Goal: Information Seeking & Learning: Learn about a topic

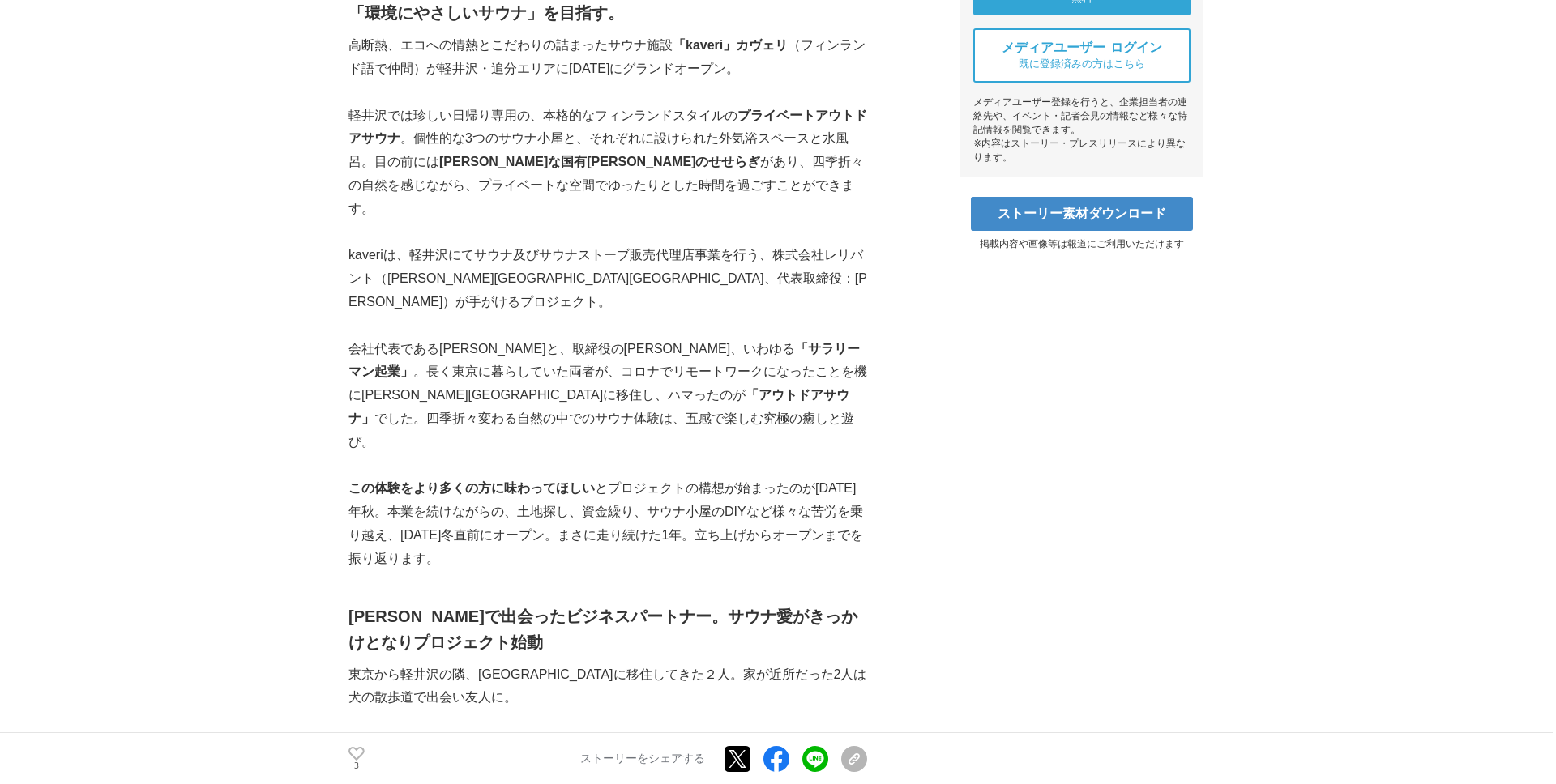
scroll to position [696, 0]
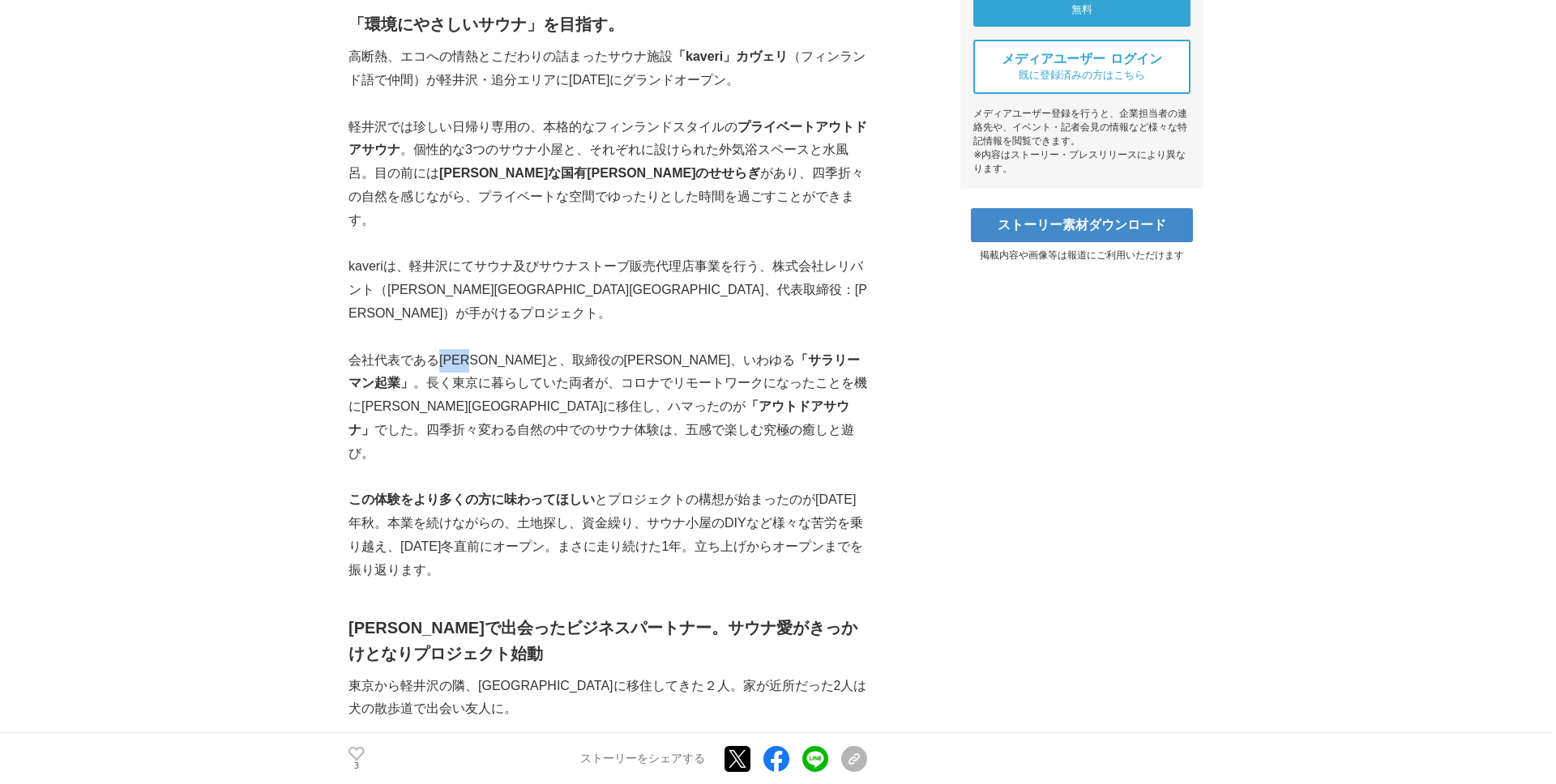
copy p "[PERSON_NAME]"
drag, startPoint x: 491, startPoint y: 313, endPoint x: 443, endPoint y: 309, distance: 48.2
click at [443, 349] on p "会社代表である[PERSON_NAME]と、取締役の[PERSON_NAME]、いわゆる 「サラリーマン起業」 。長く東京に暮らしていた両者が、コロナでリモー…" at bounding box center [607, 407] width 519 height 117
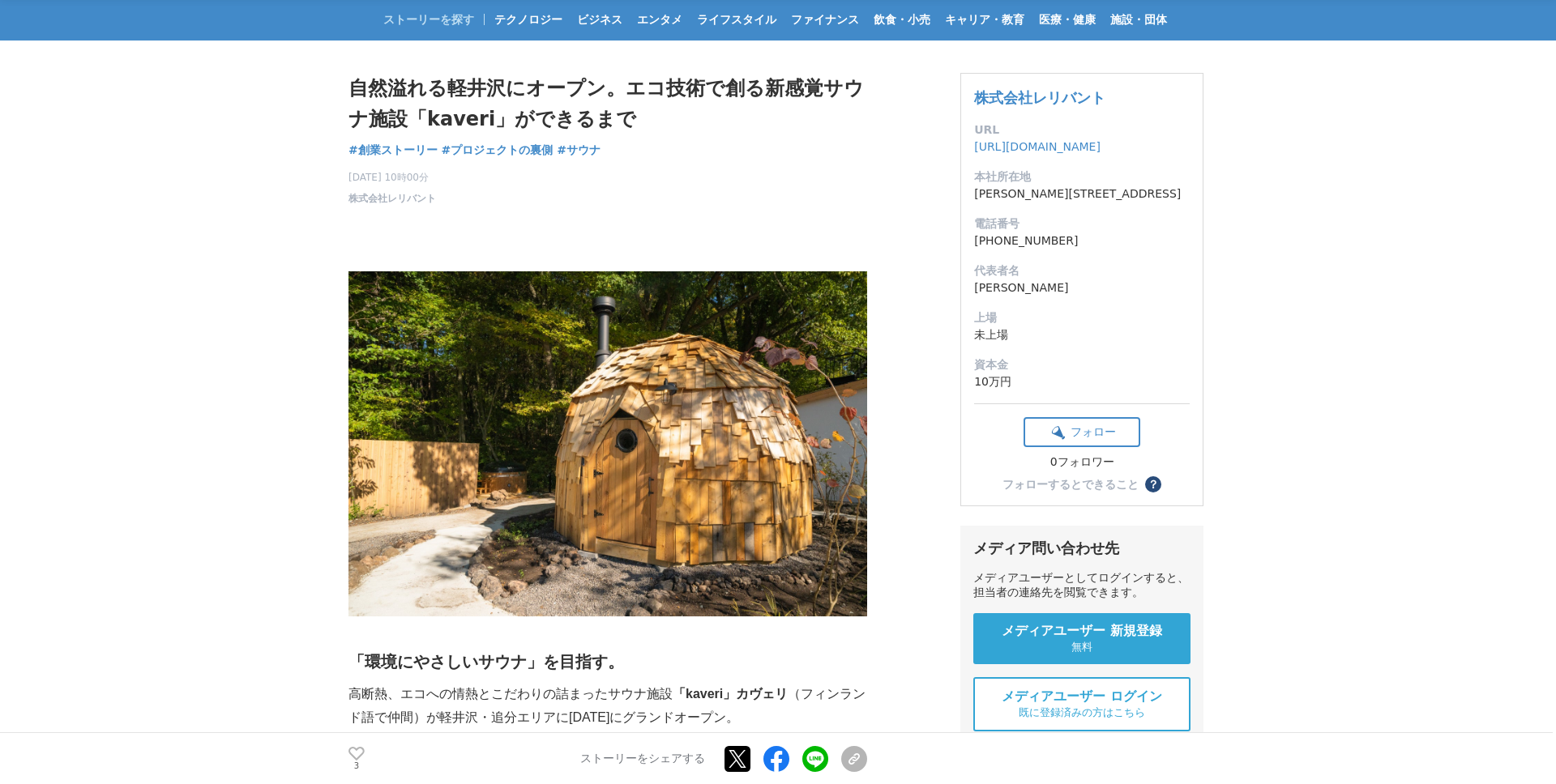
scroll to position [0, 0]
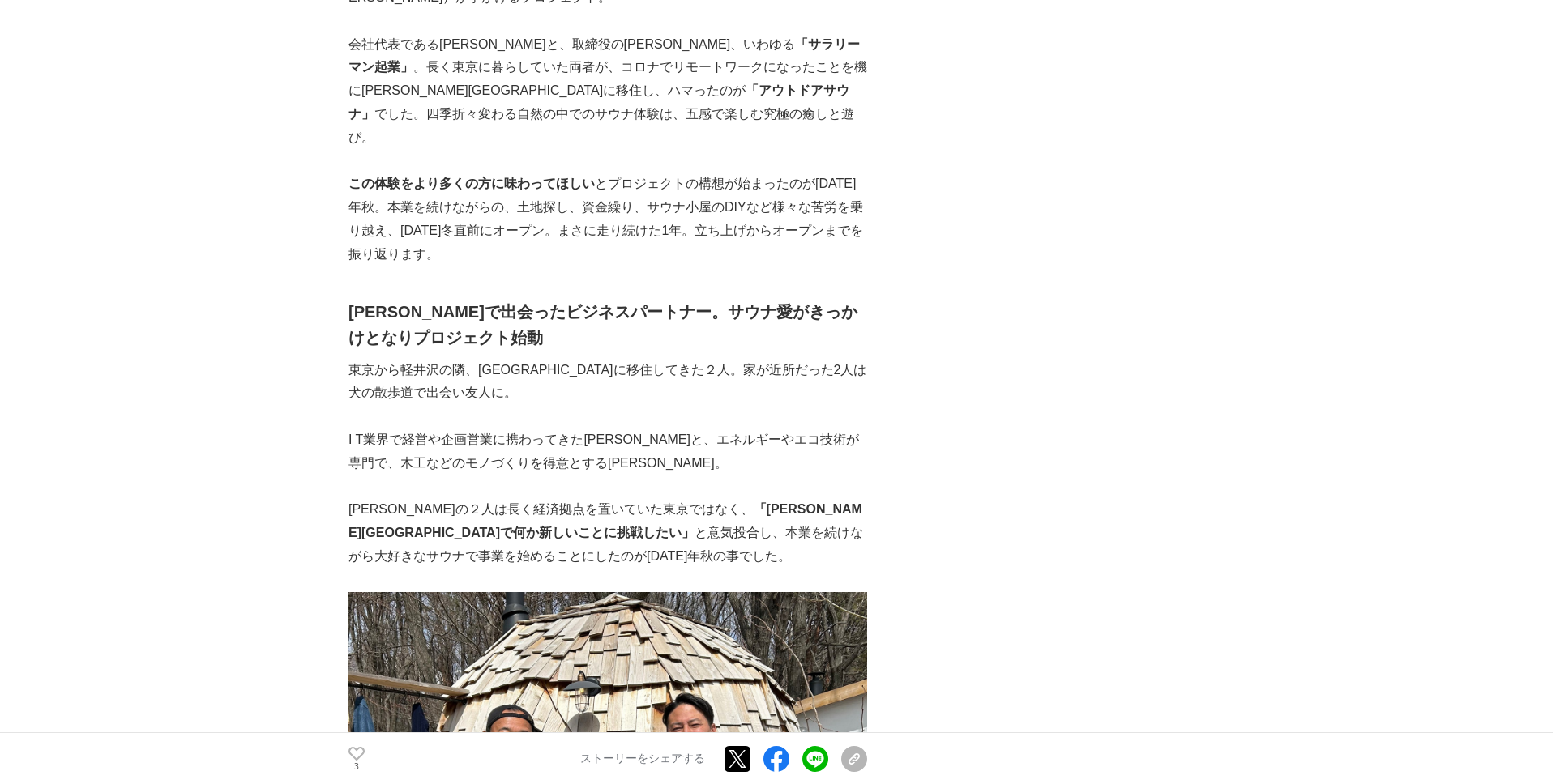
scroll to position [1010, 0]
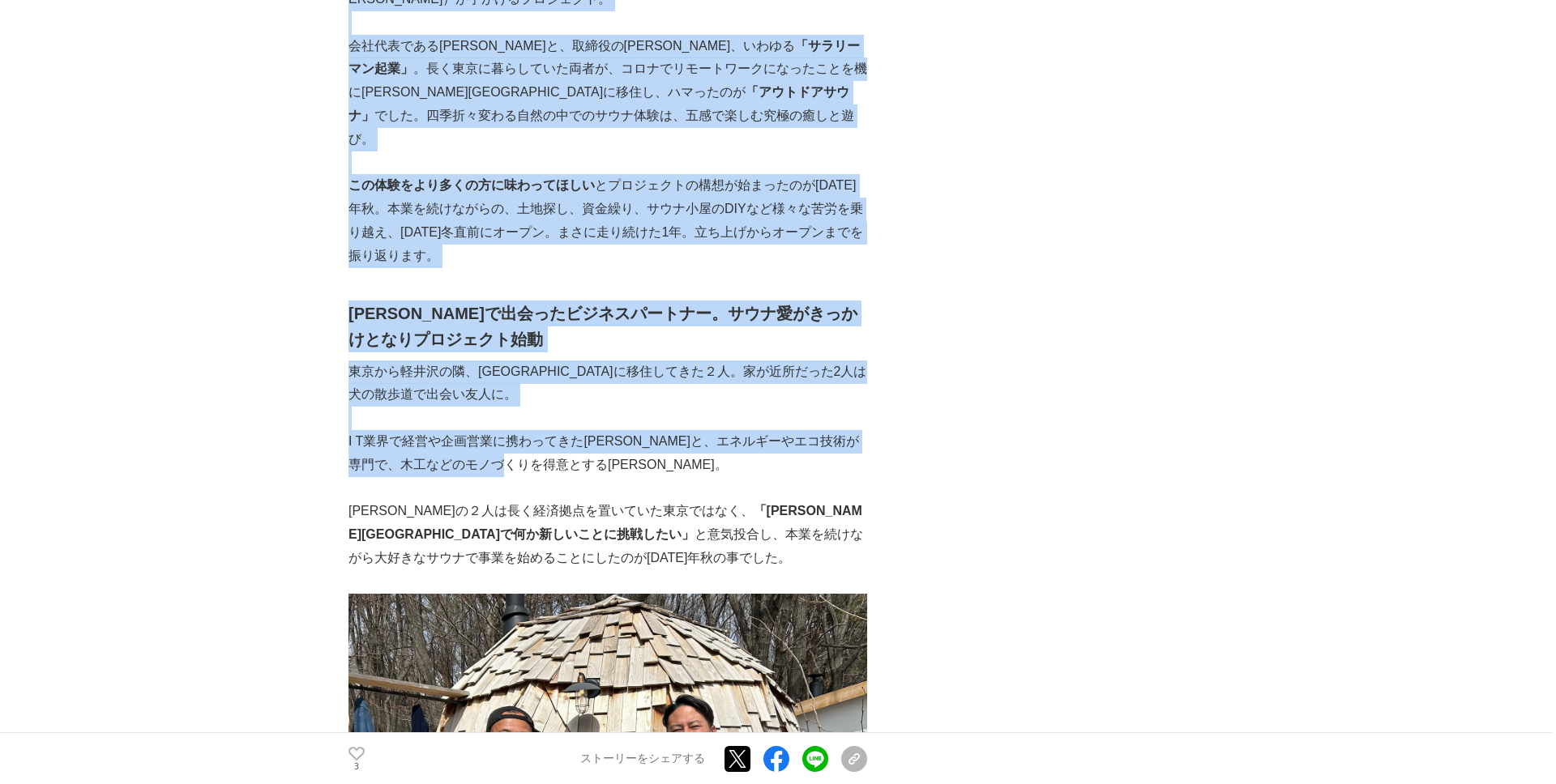
drag, startPoint x: 576, startPoint y: 395, endPoint x: 345, endPoint y: 369, distance: 232.5
click at [590, 430] on p "I T業界で経営や企画営業に携わってきた[PERSON_NAME]と、エネルギーやエコ技術が専門で、木工などのモノづくりを得意とする[PERSON_NAME]。" at bounding box center [607, 453] width 519 height 47
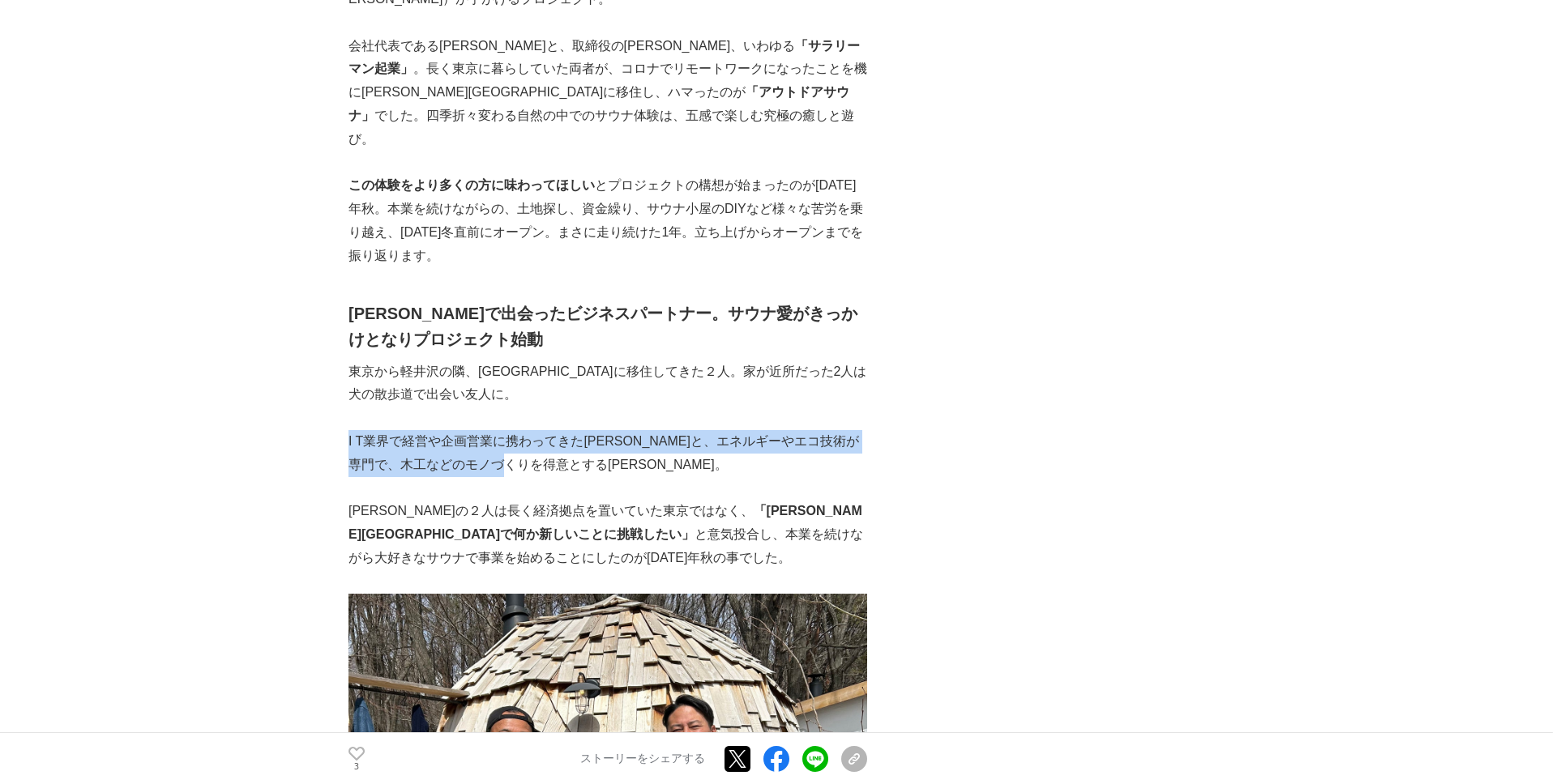
copy p "I T業界で経営や企画営業に携わってきた[PERSON_NAME]と、エネルギーやエコ技術が専門で、木工などのモノづくりを得意とする[PERSON_NAME]。"
drag, startPoint x: 573, startPoint y: 396, endPoint x: 350, endPoint y: 381, distance: 223.5
click at [350, 430] on p "I T業界で経営や企画営業に携わってきた[PERSON_NAME]と、エネルギーやエコ技術が専門で、木工などのモノづくりを得意とする[PERSON_NAME]。" at bounding box center [607, 453] width 519 height 47
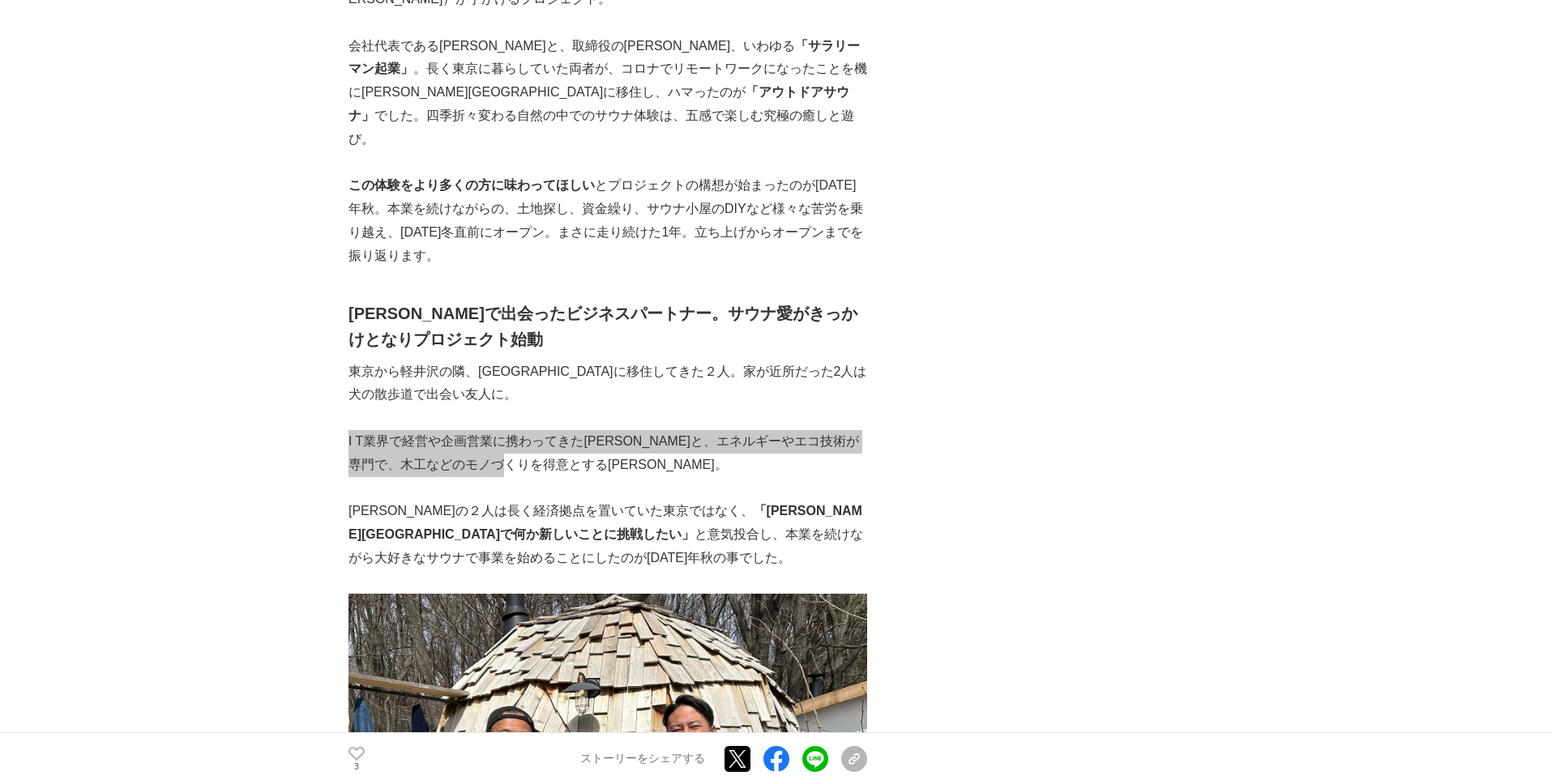
scroll to position [1006, 0]
